Goal: Find specific fact: Find contact information

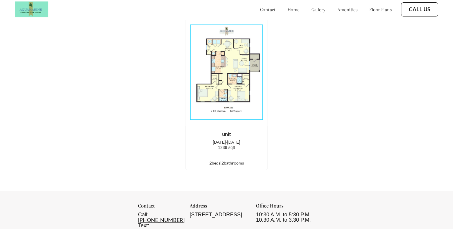
scroll to position [1348, 0]
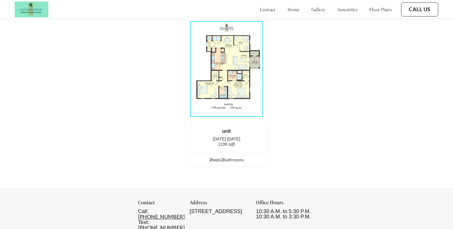
copy p "Aqua"
click at [211, 209] on div "[STREET_ADDRESS]" at bounding box center [219, 211] width 59 height 5
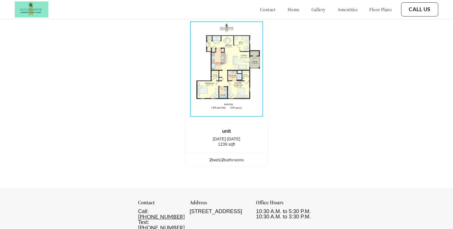
copy div "44012"
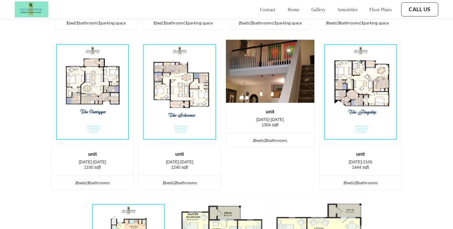
scroll to position [0, 0]
